Goal: Task Accomplishment & Management: Complete application form

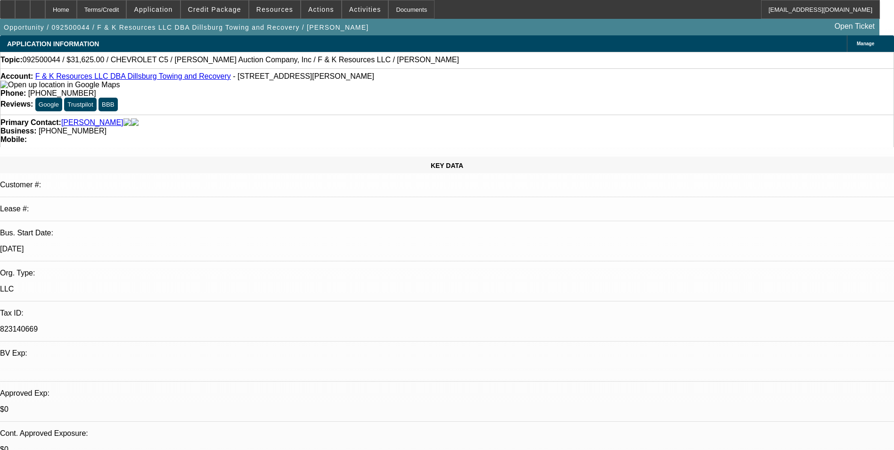
select select "0"
select select "6"
select select "0"
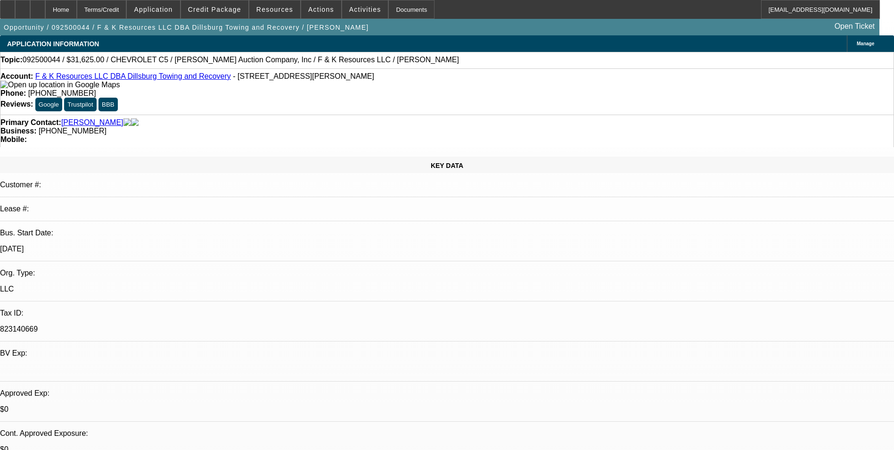
select select "0"
select select "6"
select select "0"
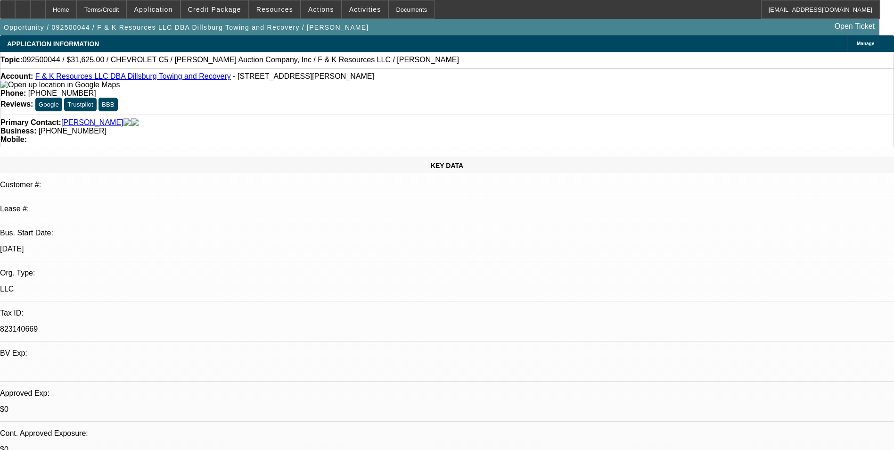
select select "3"
select select "0"
select select "6"
select select "0"
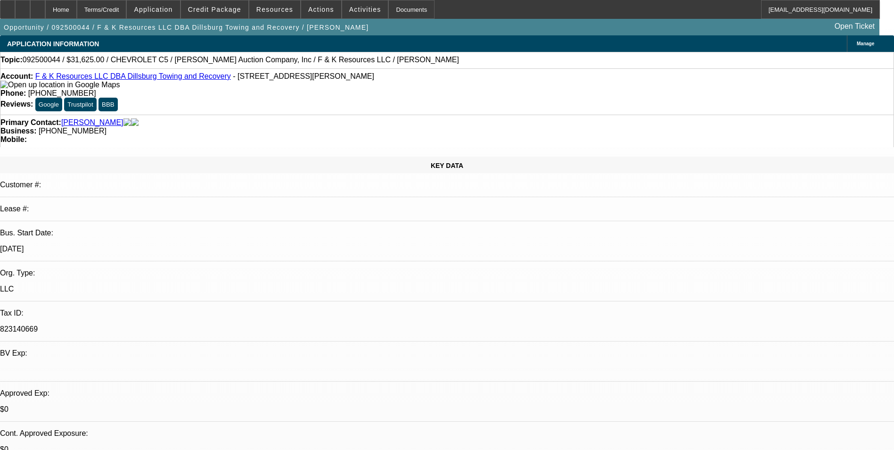
select select "0"
select select "6"
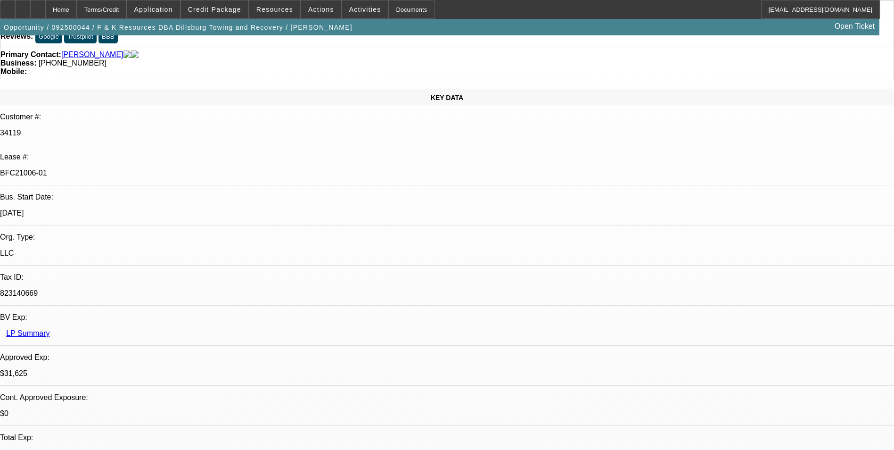
select select "0"
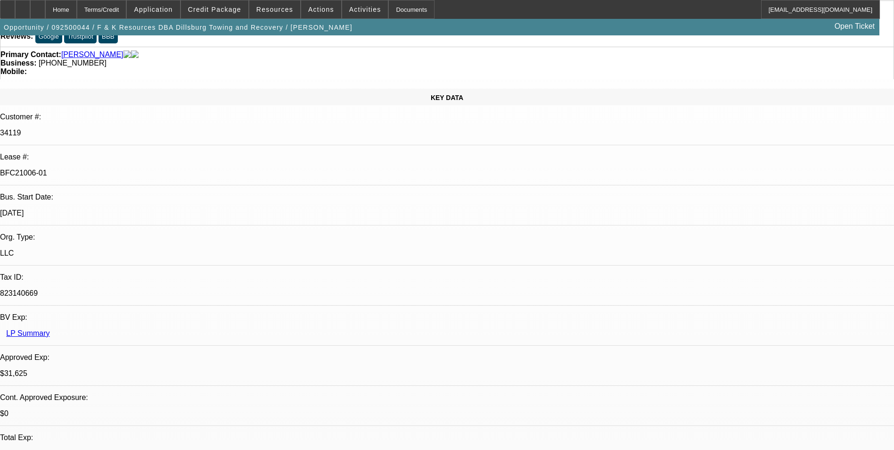
select select "0"
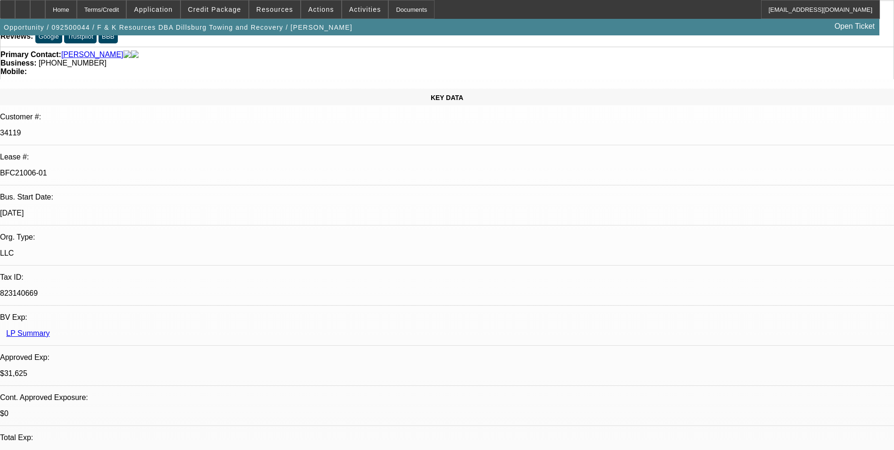
select select "0"
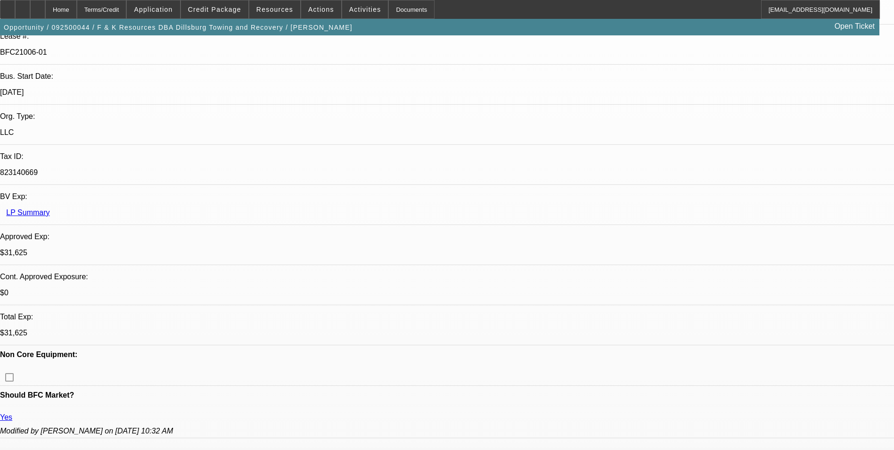
select select "1"
select select "6"
select select "1"
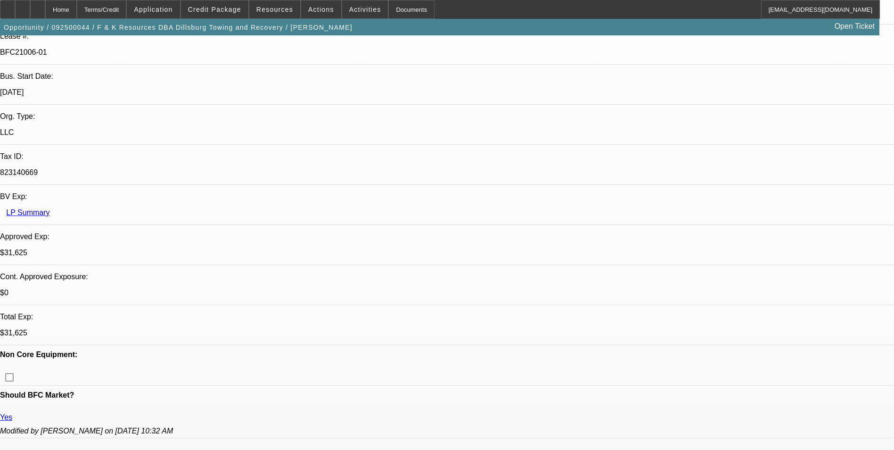
select select "6"
select select "1"
select select "3"
select select "6"
select select "1"
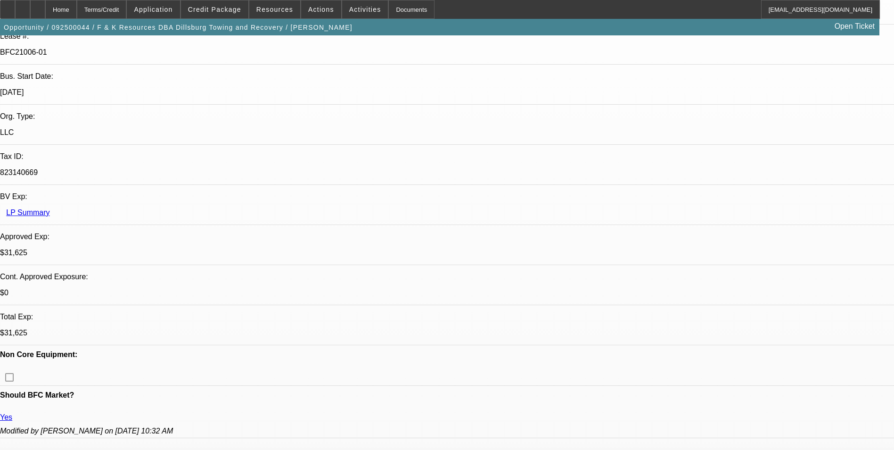
select select "1"
select select "6"
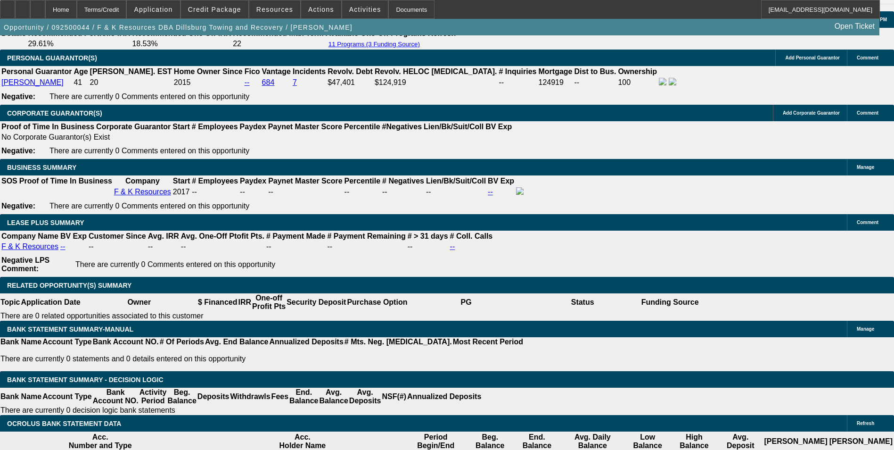
scroll to position [1508, 0]
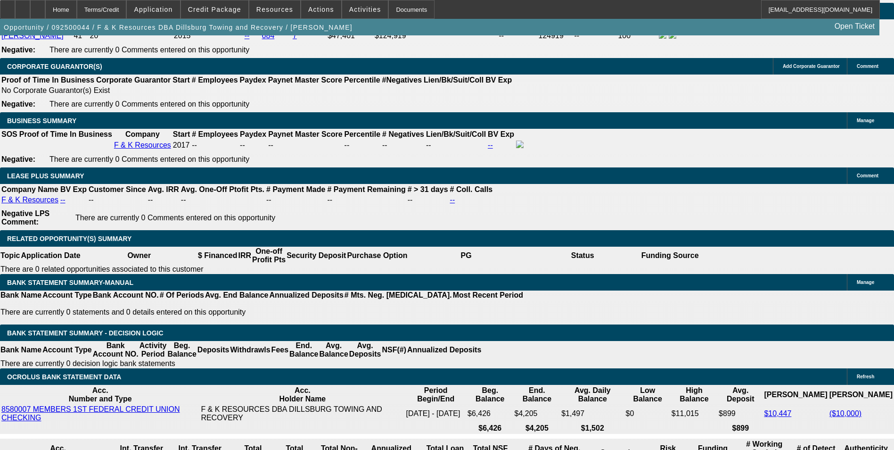
drag, startPoint x: 260, startPoint y: 299, endPoint x: 307, endPoint y: 299, distance: 46.7
type input "$3,162.50"
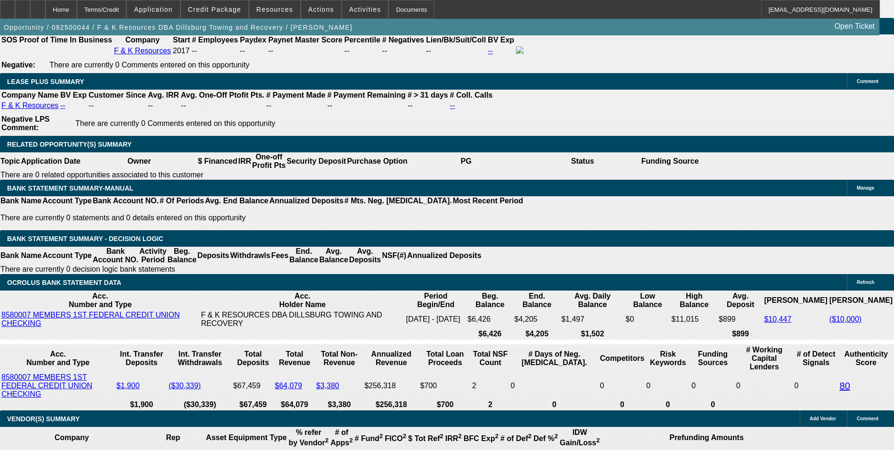
scroll to position [1320, 0]
